Goal: Information Seeking & Learning: Learn about a topic

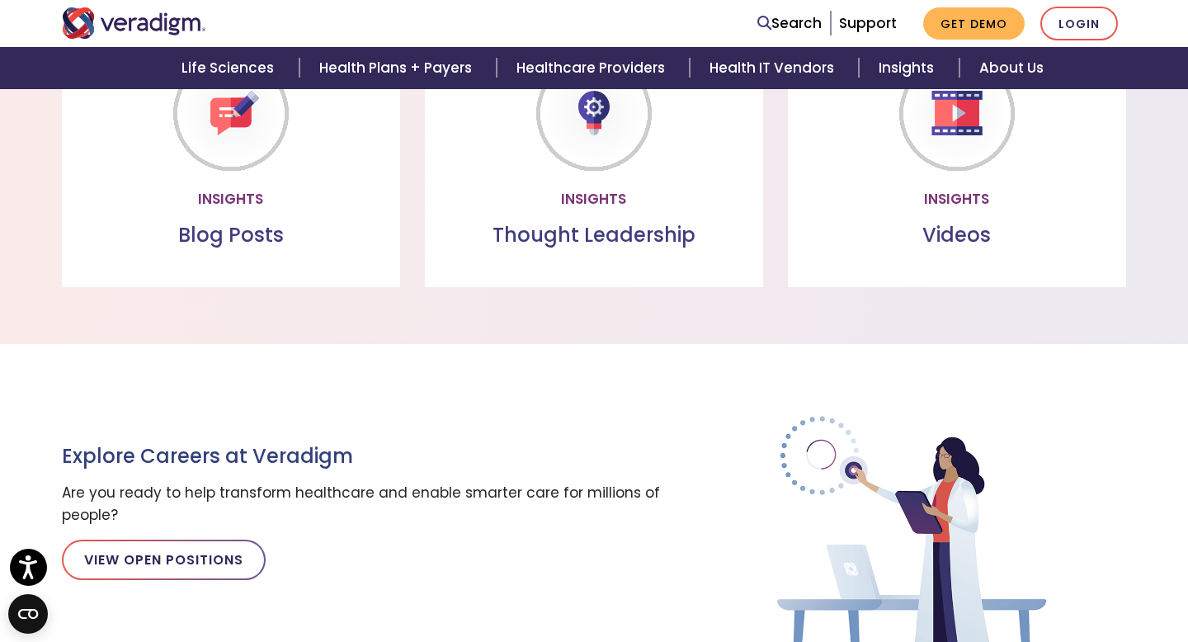
scroll to position [1823, 0]
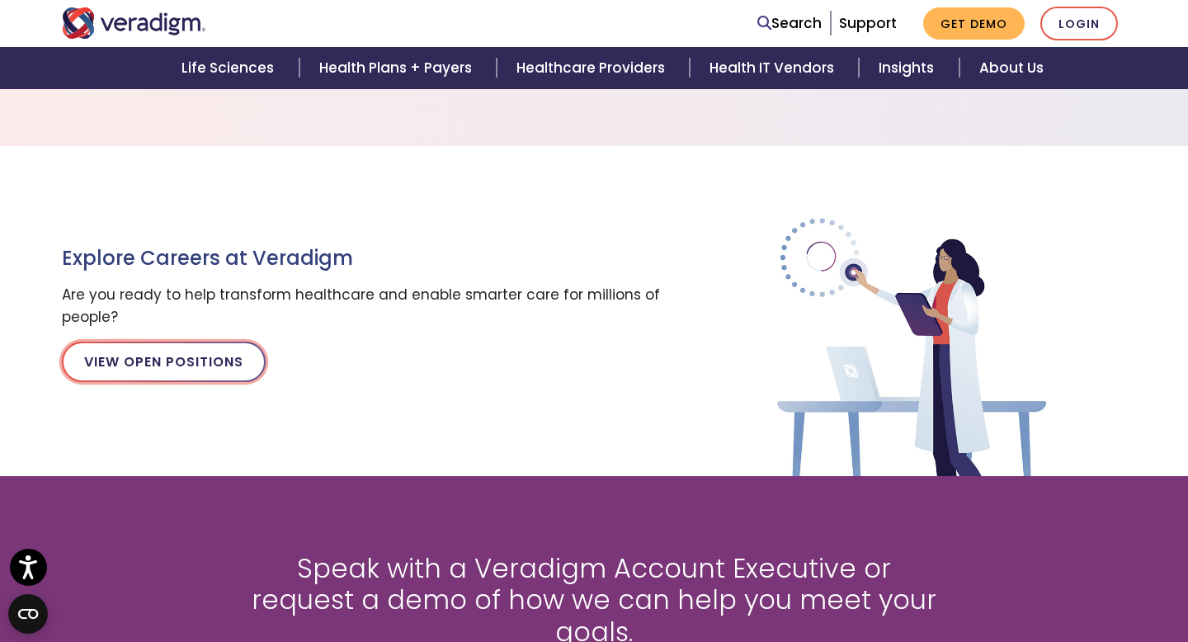
click at [222, 363] on link "View Open Positions" at bounding box center [164, 361] width 204 height 40
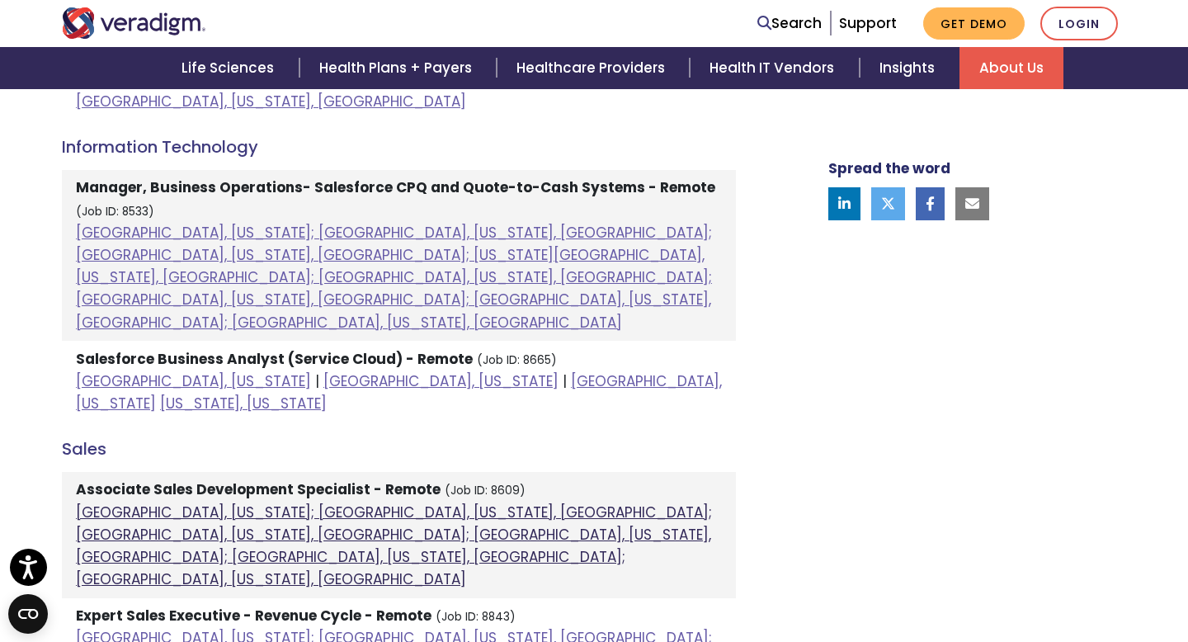
scroll to position [1107, 0]
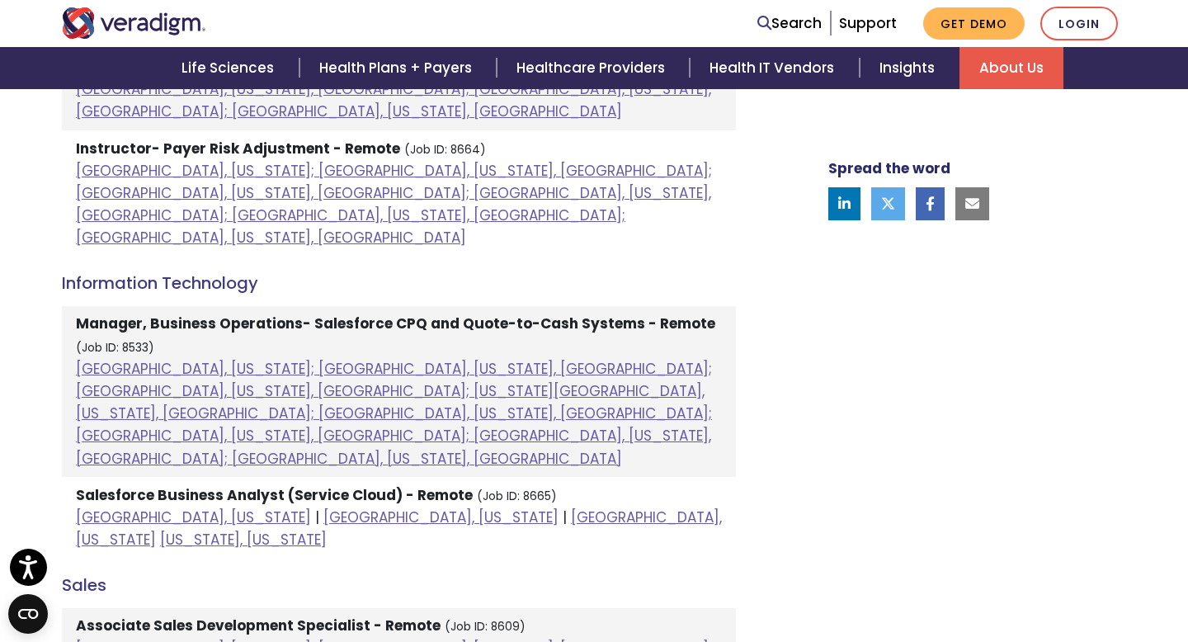
click at [256, 477] on li "Salesforce Business Analyst (Service Cloud) - Remote (Job ID: 8665) [GEOGRAPHIC…" at bounding box center [399, 518] width 674 height 82
click at [323, 507] on link "[GEOGRAPHIC_DATA], [US_STATE]" at bounding box center [440, 517] width 235 height 20
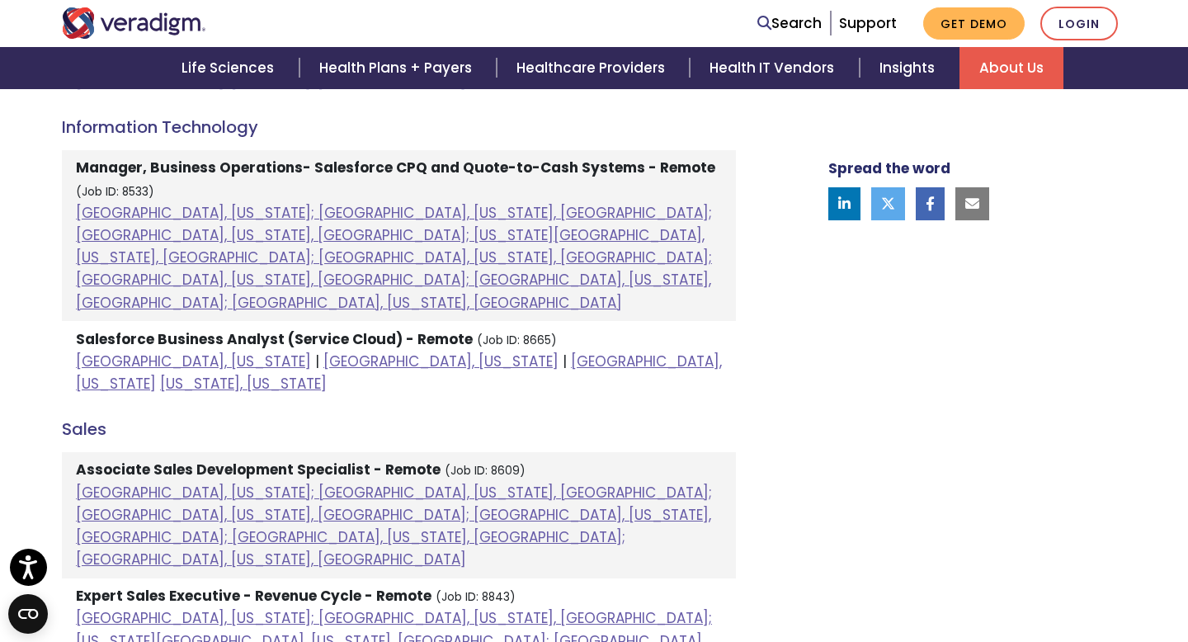
scroll to position [1311, 0]
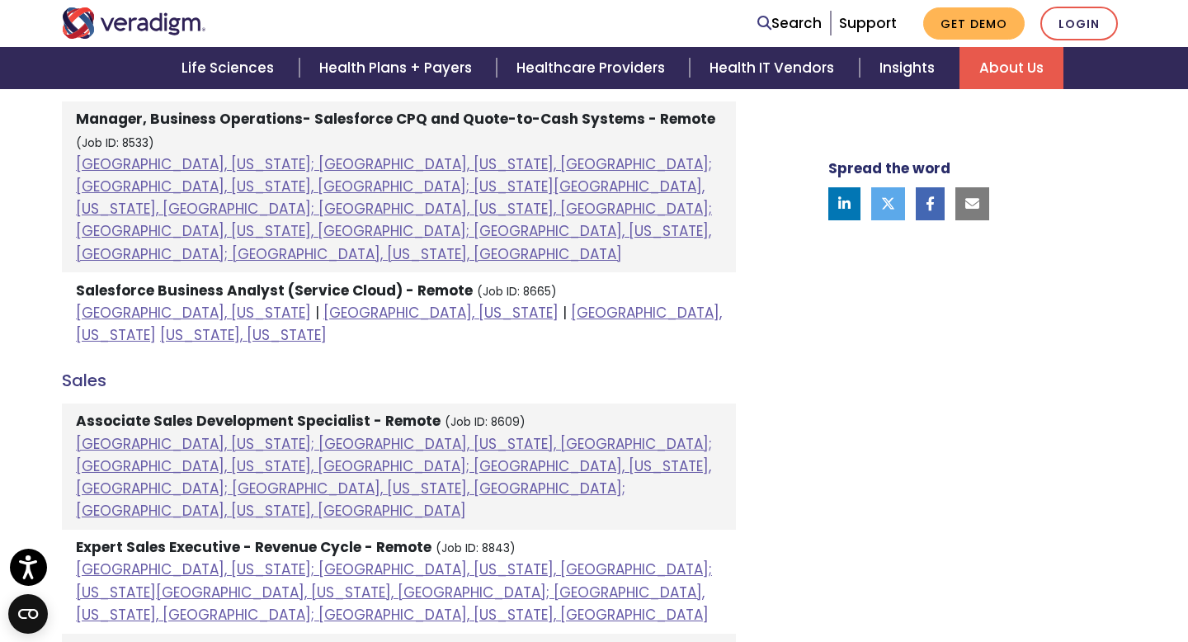
click at [0, 366] on div "Welcome to Veradigm Transform healthcare and enable smarter care for millions o…" at bounding box center [594, 288] width 1188 height 2144
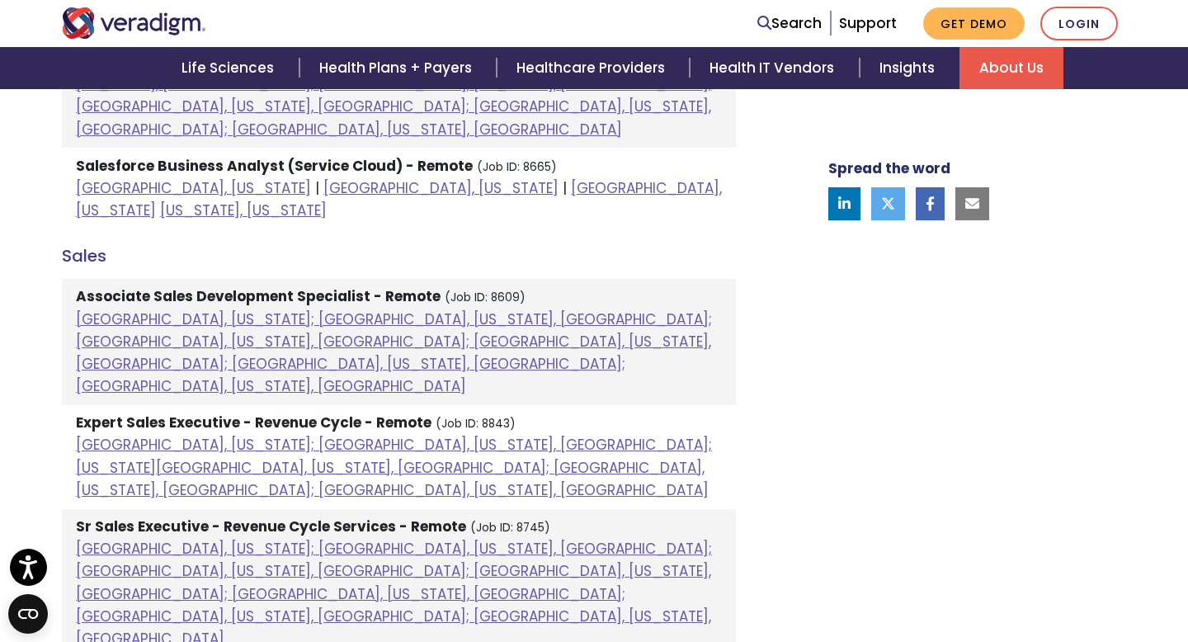
scroll to position [1325, 0]
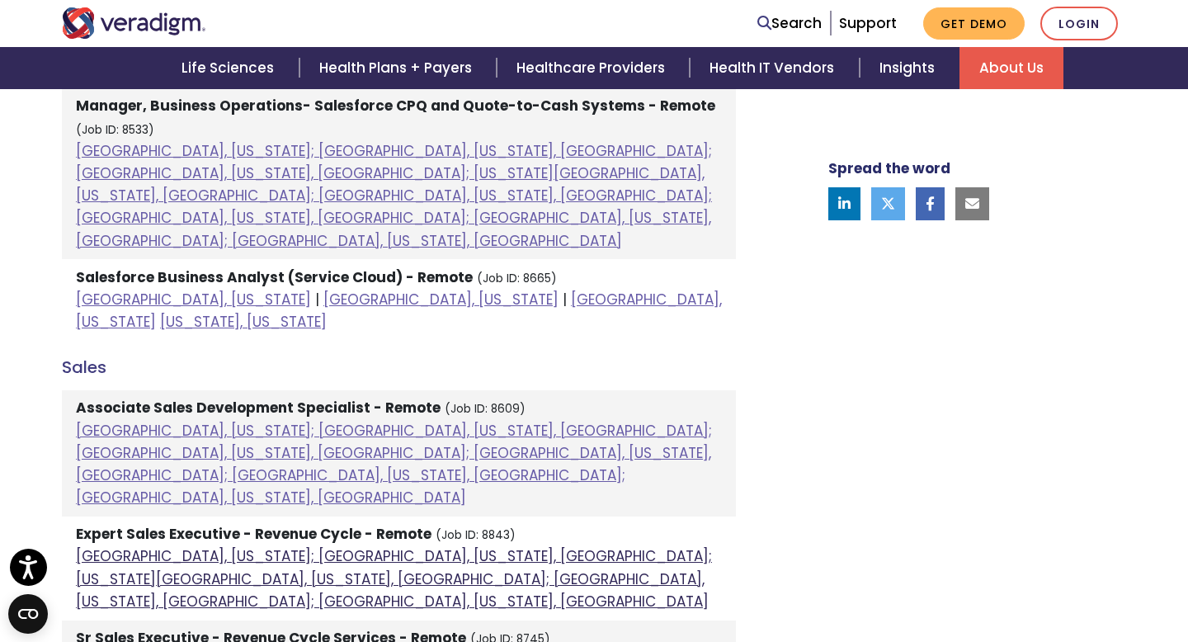
click at [330, 546] on link "[GEOGRAPHIC_DATA], [US_STATE]; [GEOGRAPHIC_DATA], [US_STATE], [GEOGRAPHIC_DATA]…" at bounding box center [394, 578] width 636 height 64
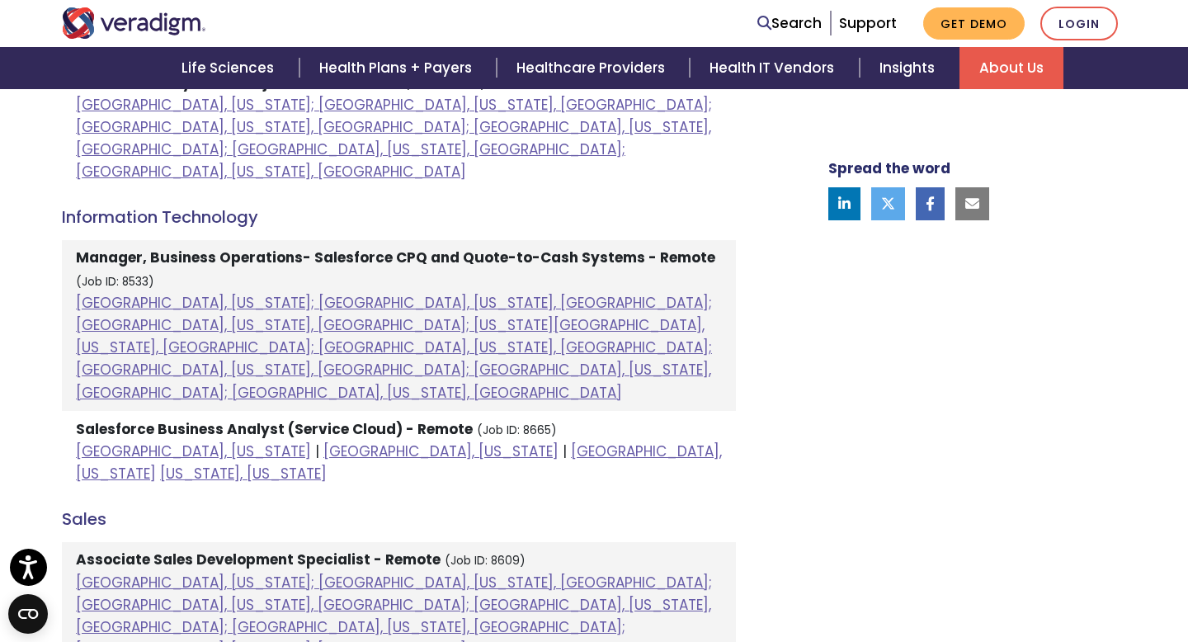
scroll to position [1110, 0]
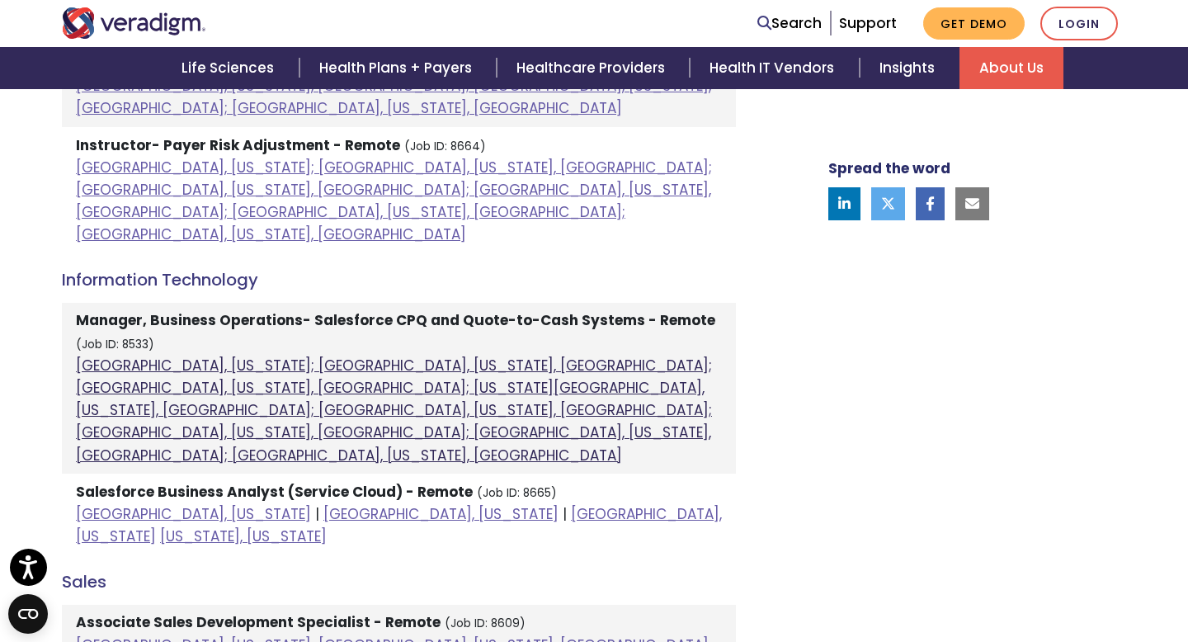
click at [339, 355] on link "[GEOGRAPHIC_DATA], [US_STATE]; [GEOGRAPHIC_DATA], [US_STATE], [GEOGRAPHIC_DATA]…" at bounding box center [394, 410] width 636 height 110
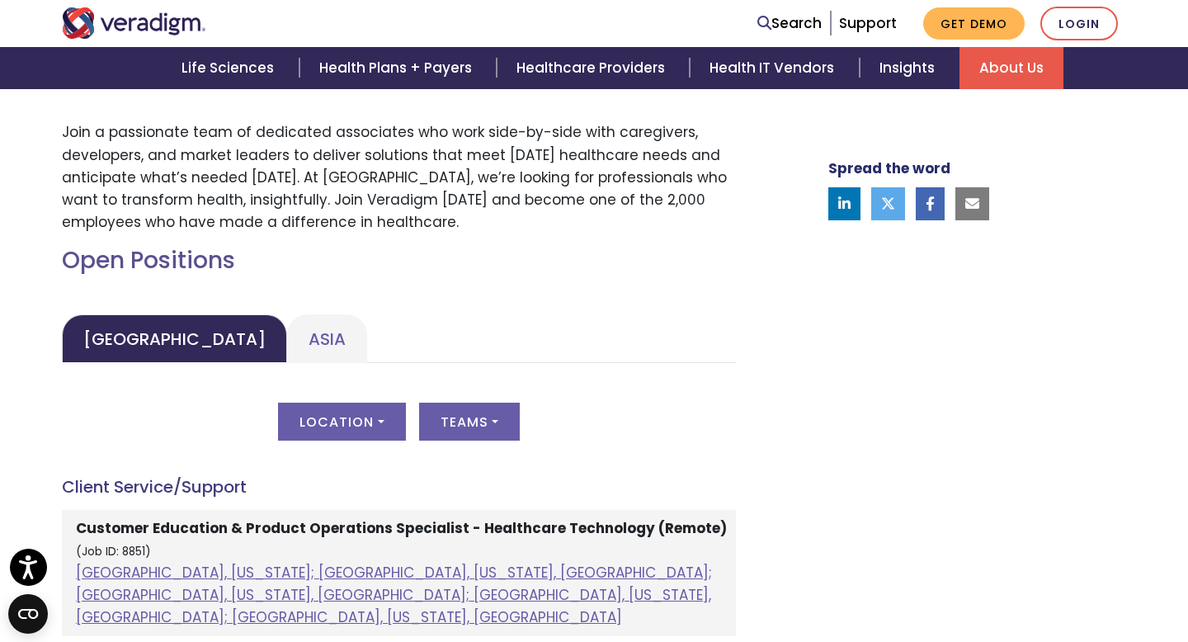
scroll to position [643, 0]
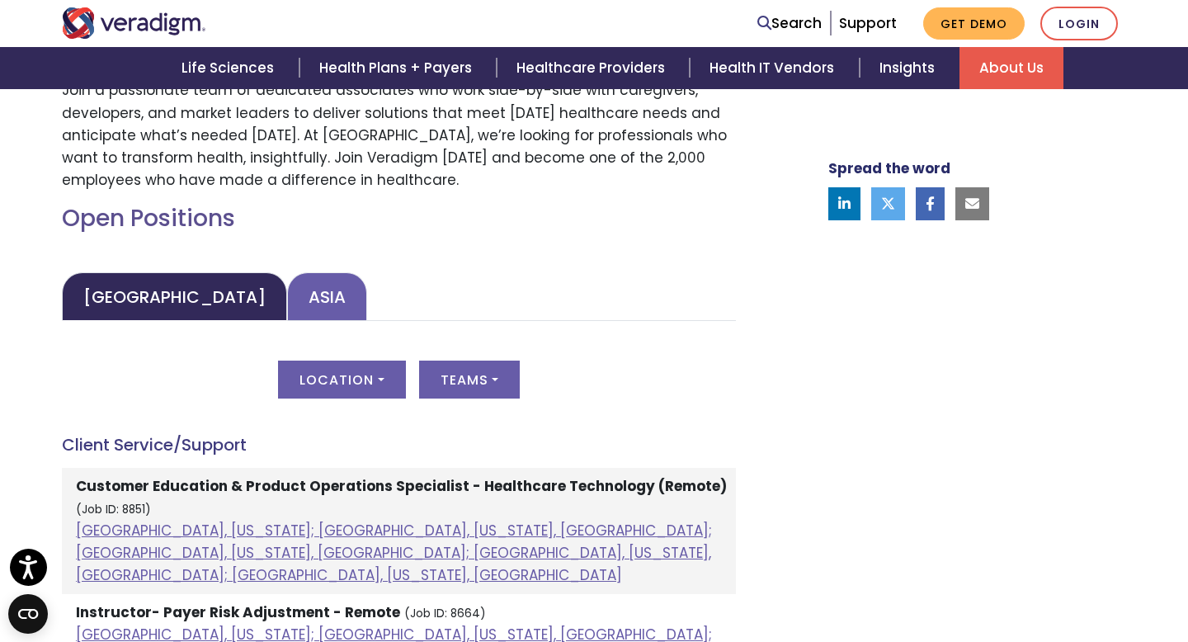
click at [287, 293] on link "Asia" at bounding box center [327, 296] width 80 height 49
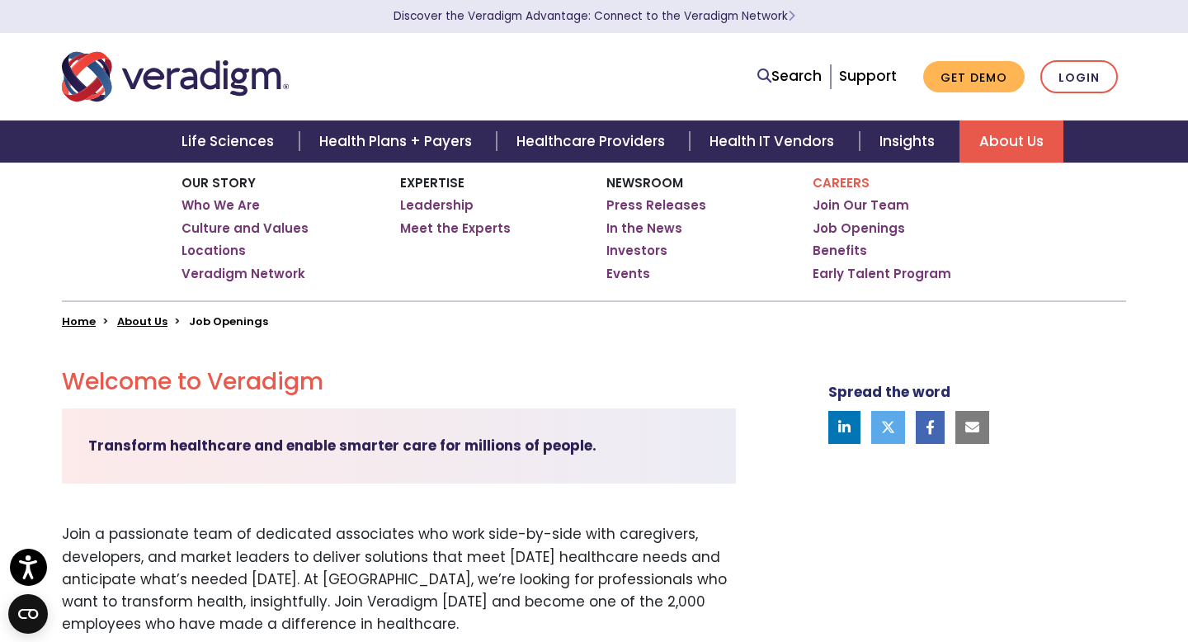
scroll to position [342, 0]
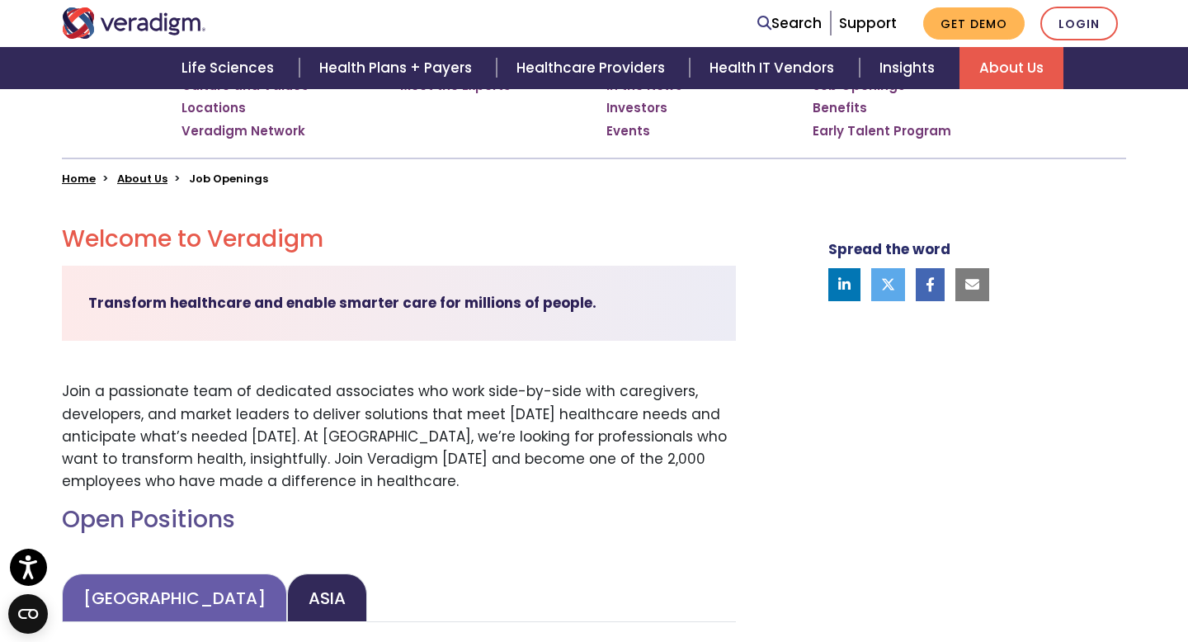
click at [138, 583] on link "[GEOGRAPHIC_DATA]" at bounding box center [174, 597] width 225 height 49
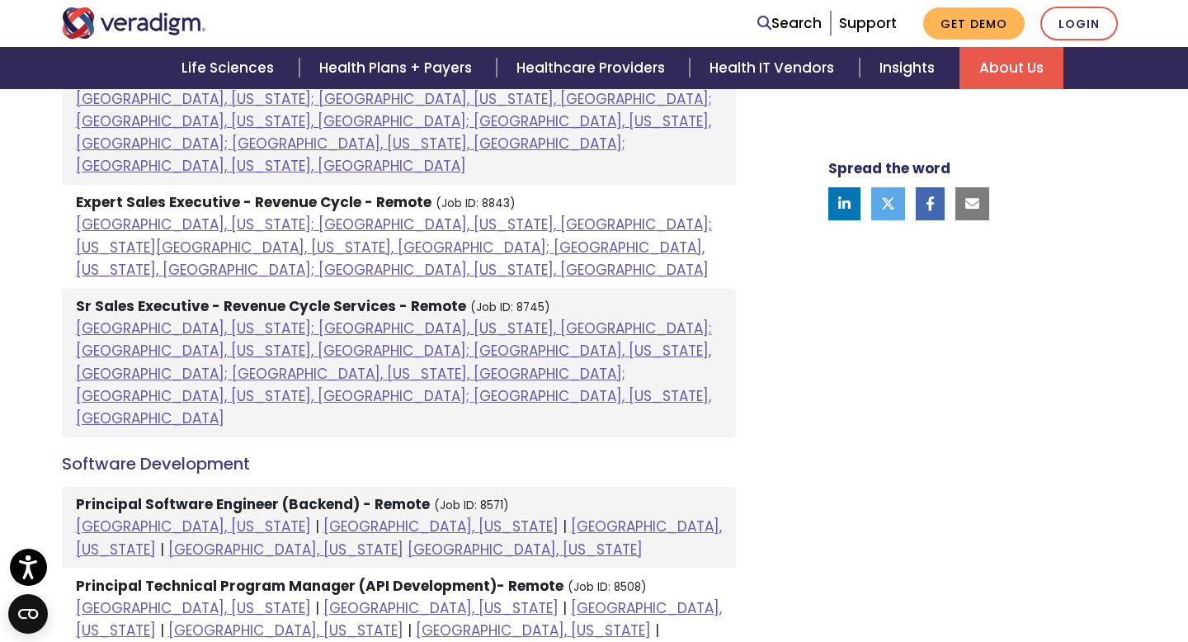
scroll to position [1654, 0]
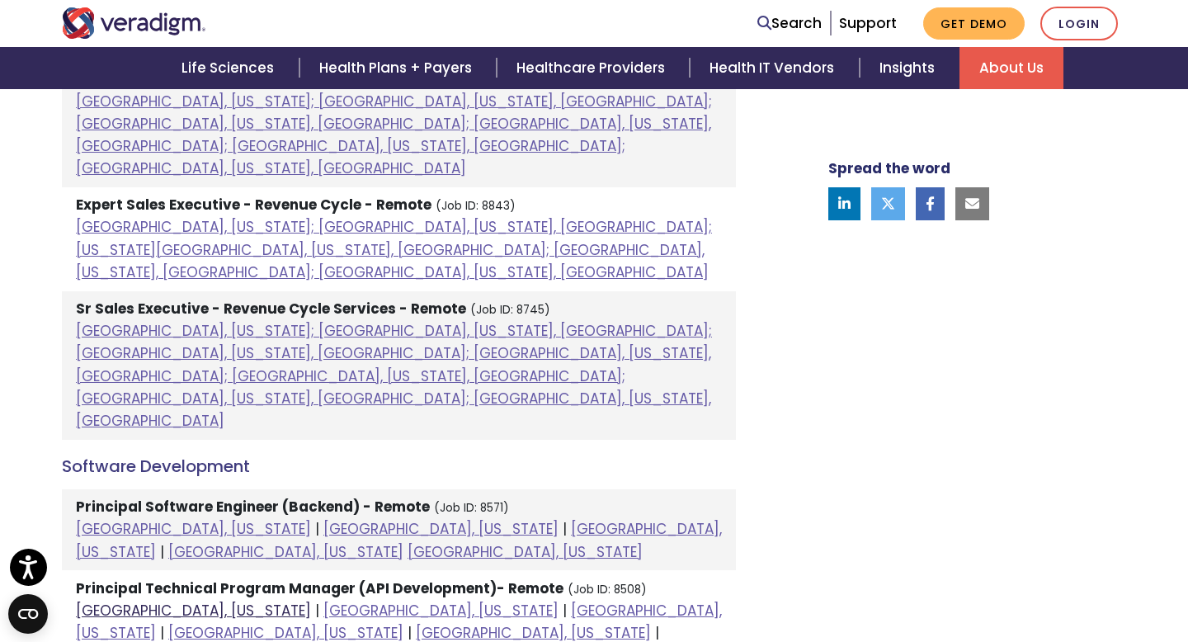
click at [139, 600] on link "[GEOGRAPHIC_DATA], [US_STATE]" at bounding box center [193, 610] width 235 height 20
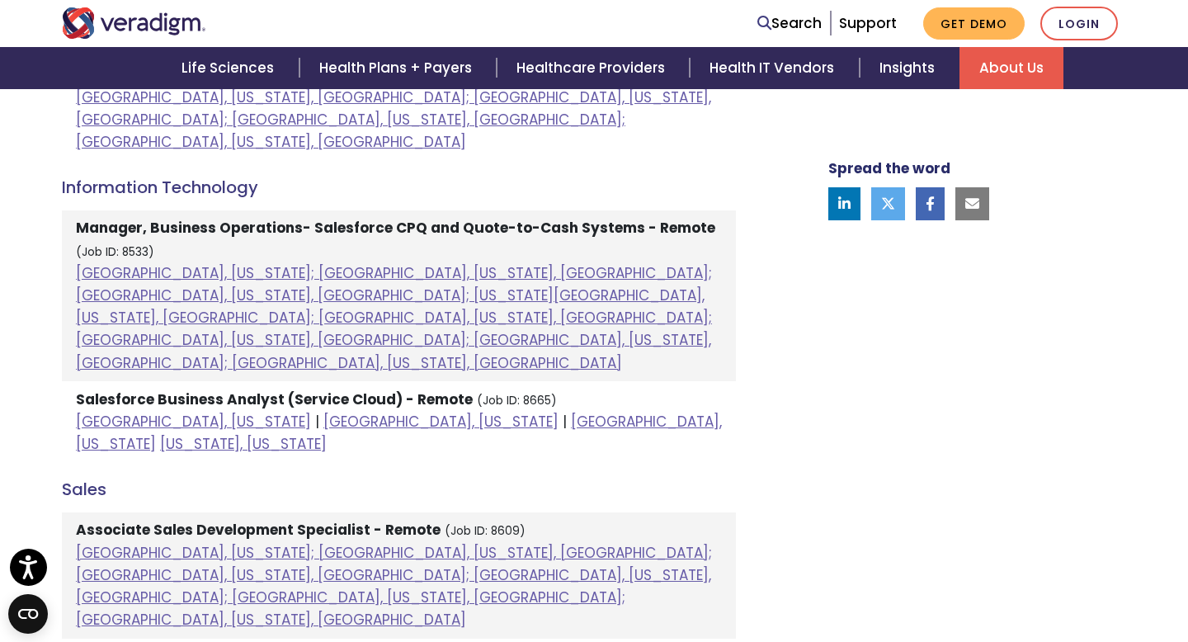
scroll to position [1222, 0]
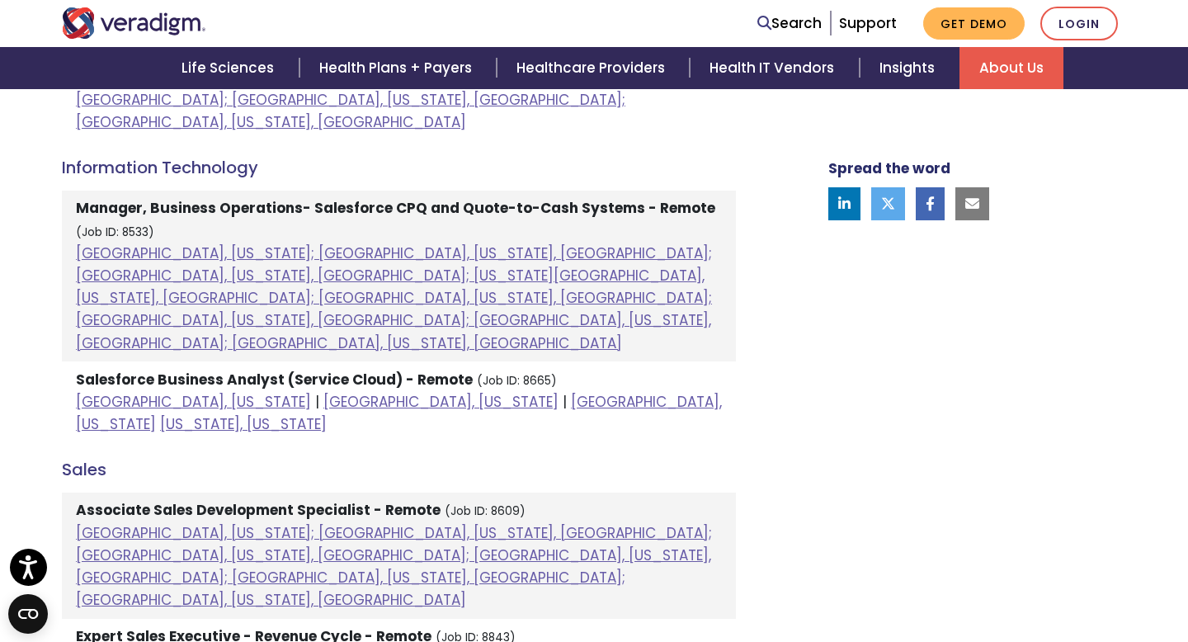
drag, startPoint x: 261, startPoint y: 388, endPoint x: 456, endPoint y: 4, distance: 430.4
